Goal: Task Accomplishment & Management: Manage account settings

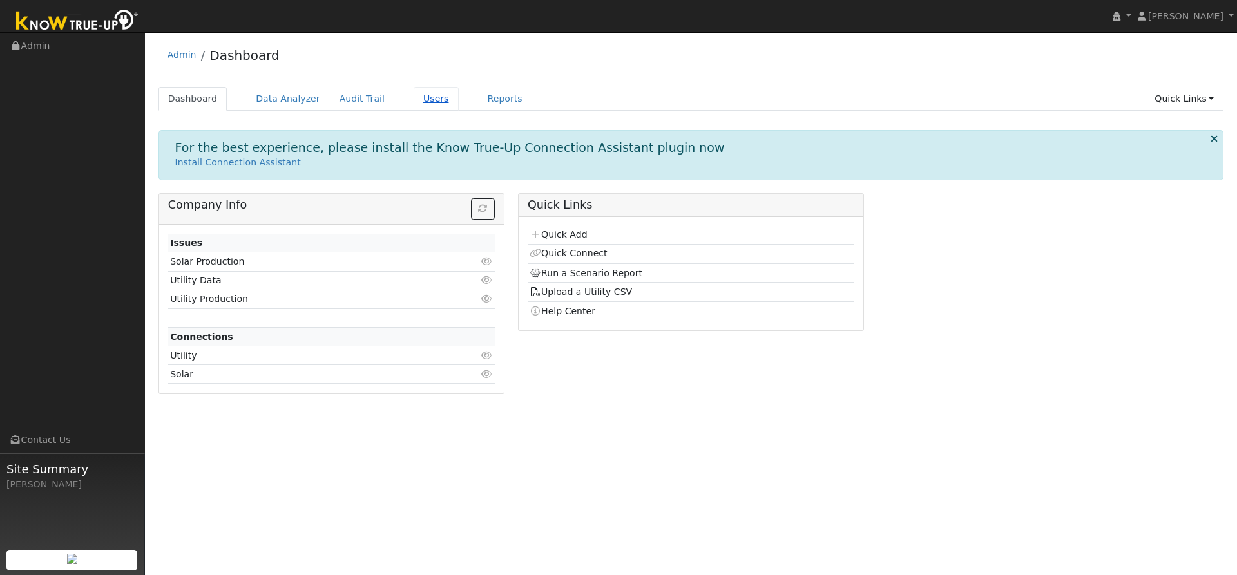
click at [415, 99] on link "Users" at bounding box center [436, 99] width 45 height 24
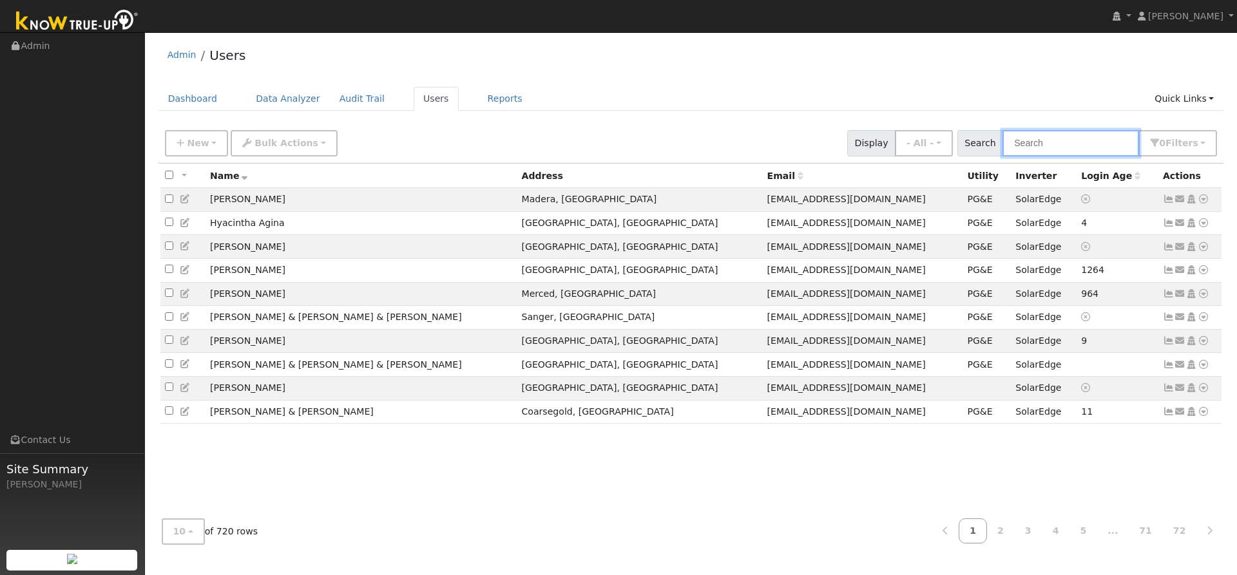
click at [1084, 142] on input "text" at bounding box center [1070, 143] width 137 height 26
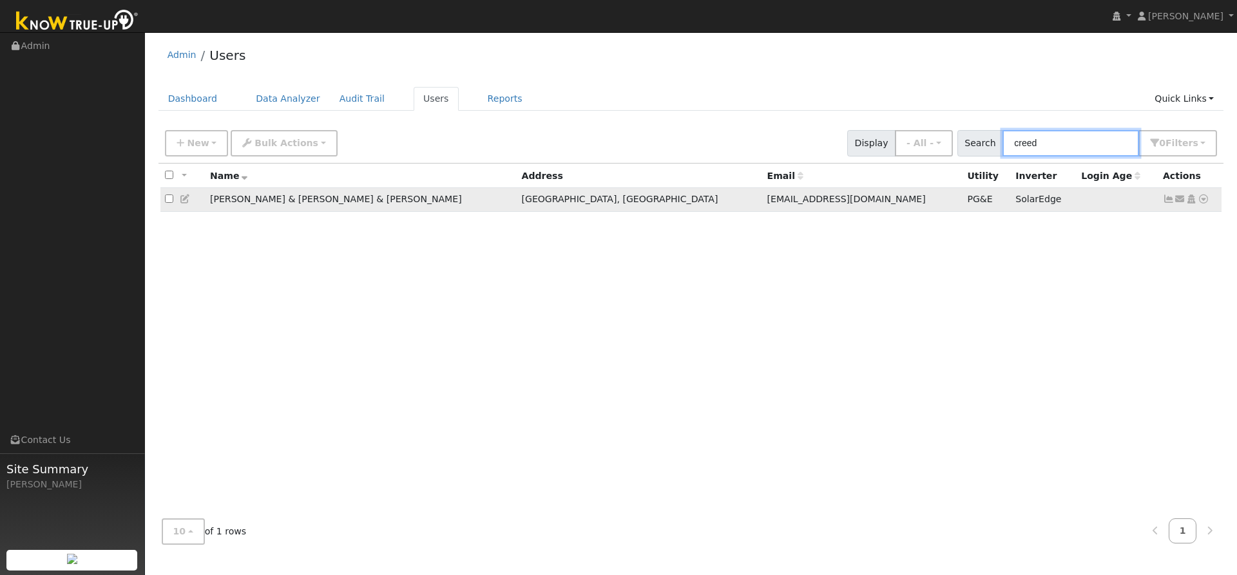
type input "creed"
click at [1169, 201] on icon at bounding box center [1169, 199] width 12 height 9
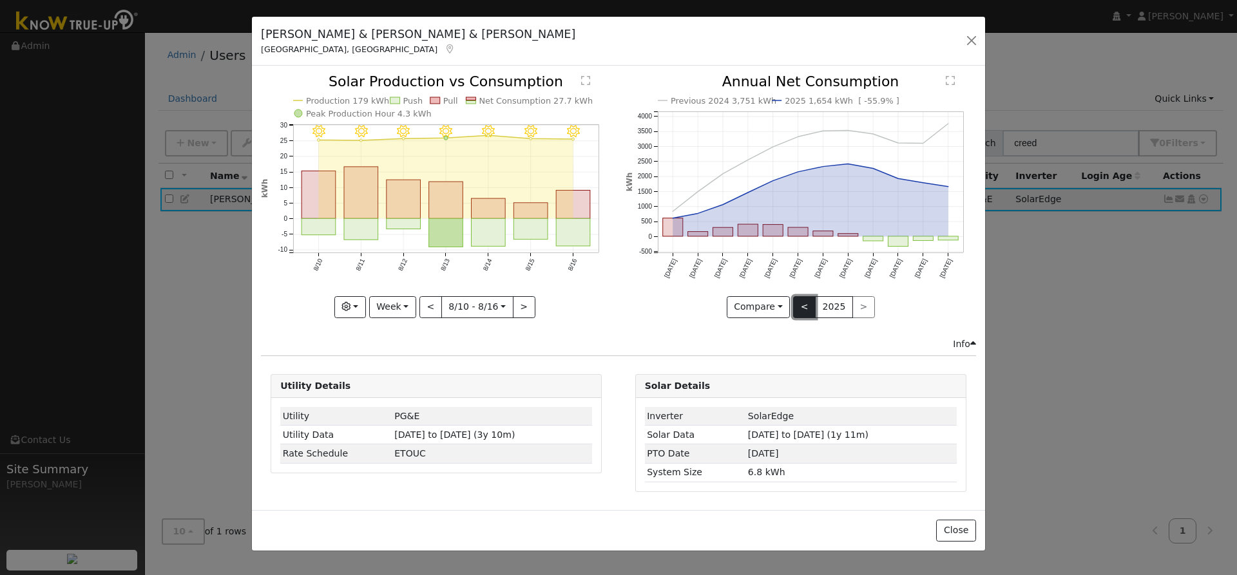
click at [804, 307] on button "<" at bounding box center [804, 307] width 23 height 22
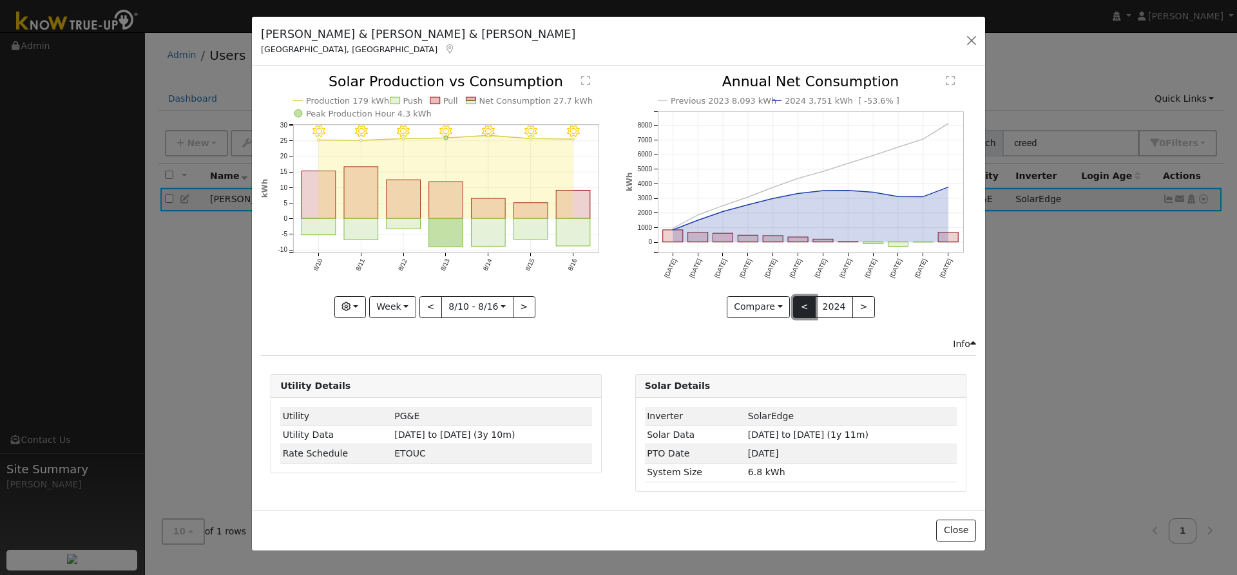
click at [804, 307] on button "<" at bounding box center [804, 307] width 23 height 22
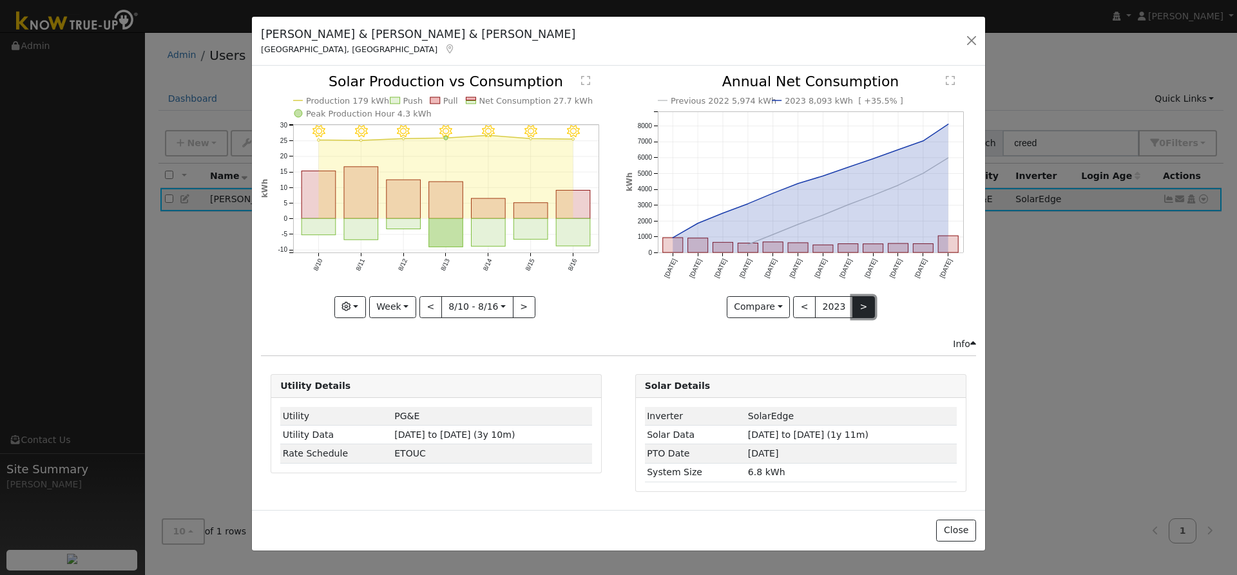
click at [857, 309] on button ">" at bounding box center [863, 307] width 23 height 22
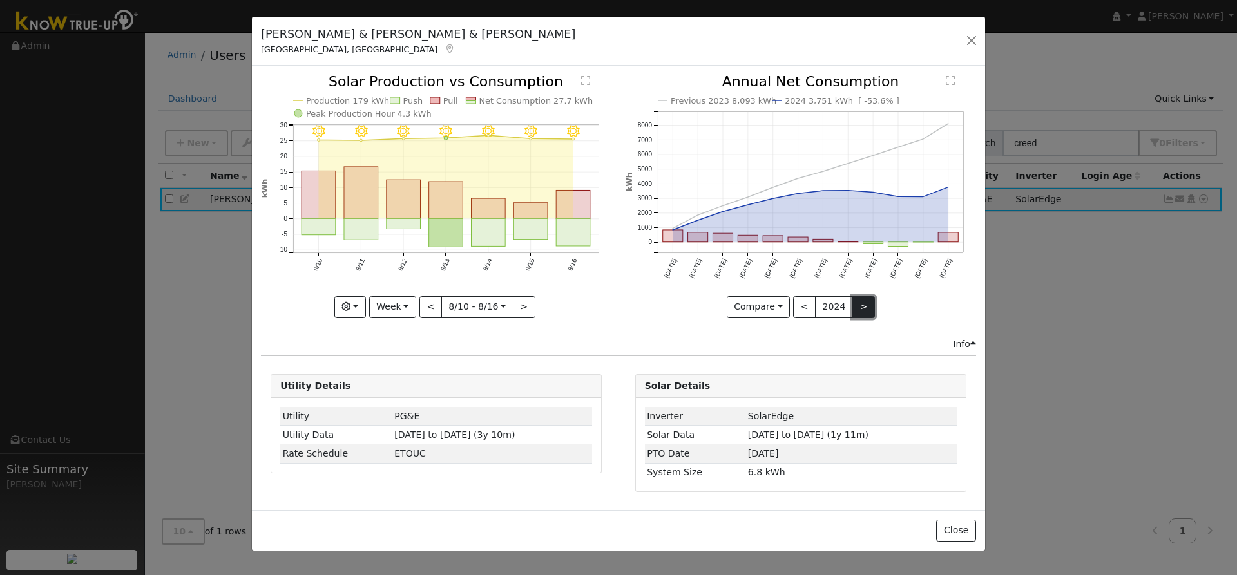
click at [859, 311] on button ">" at bounding box center [863, 307] width 23 height 22
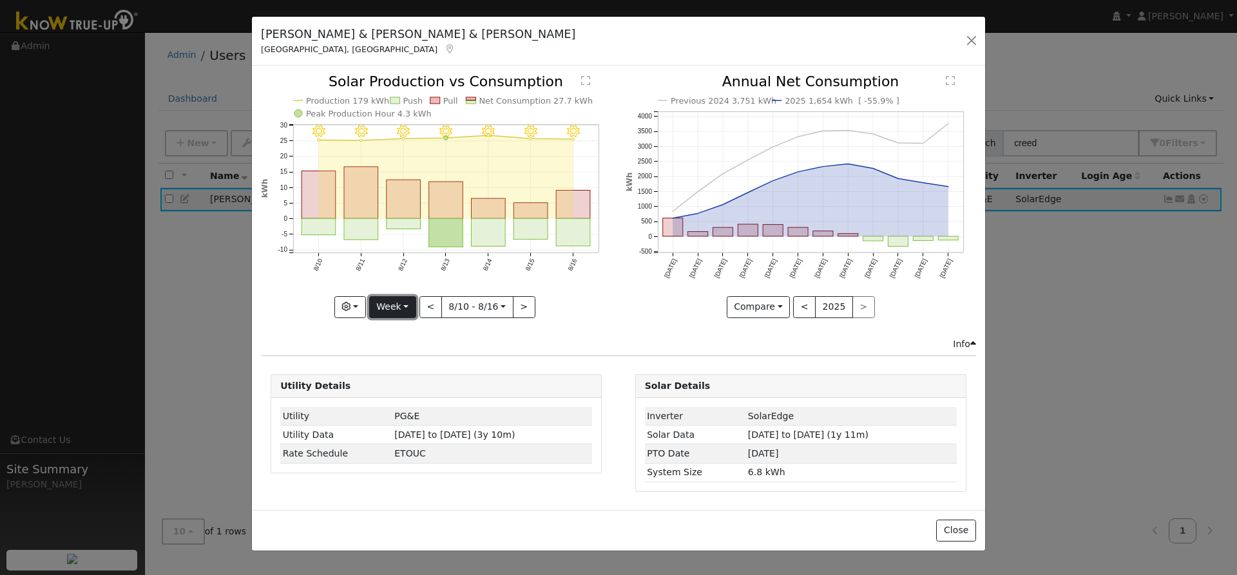
click at [404, 307] on button "Week" at bounding box center [392, 307] width 47 height 22
click at [392, 371] on link "Month" at bounding box center [415, 370] width 90 height 18
type input "2025-07-01"
